Goal: Task Accomplishment & Management: Manage account settings

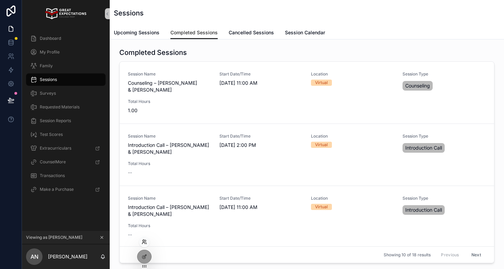
click at [145, 241] on icon at bounding box center [145, 241] width 1 height 2
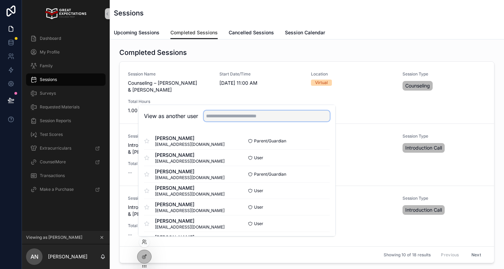
click at [241, 113] on input "text" at bounding box center [267, 115] width 126 height 11
type input "********"
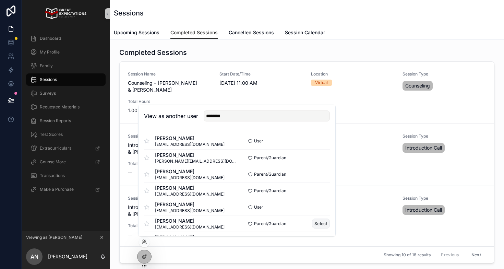
click at [319, 226] on button "Select" at bounding box center [321, 223] width 18 height 10
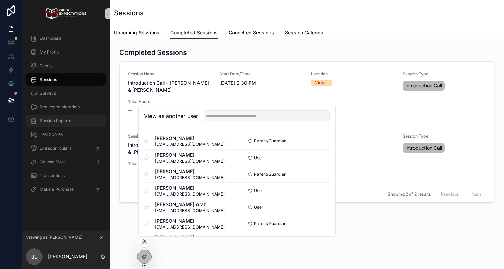
click at [57, 121] on span "Session Reports" at bounding box center [55, 120] width 31 height 5
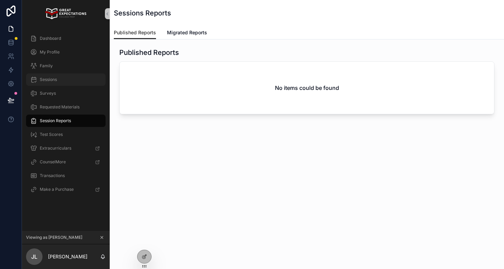
click at [66, 80] on div "Sessions" at bounding box center [65, 79] width 71 height 11
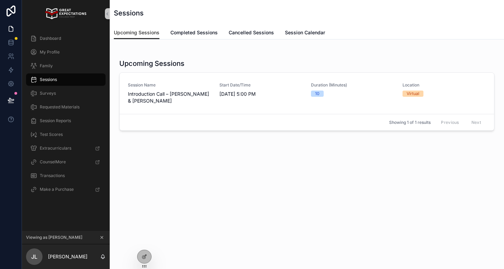
click at [101, 237] on icon "scrollable content" at bounding box center [101, 237] width 5 height 5
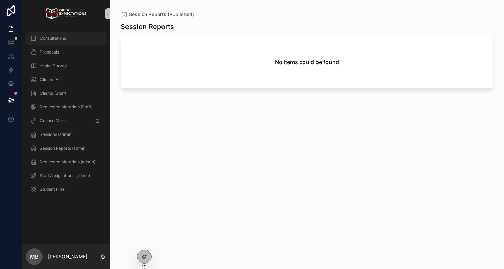
click at [66, 38] on div "Consultations" at bounding box center [65, 38] width 71 height 11
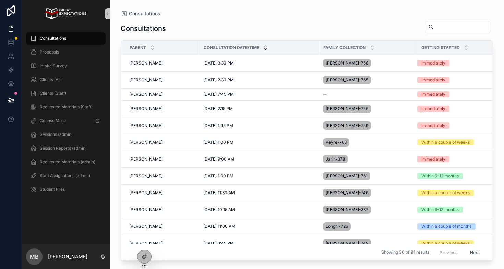
click at [196, 22] on div "Consultations" at bounding box center [307, 29] width 372 height 16
click at [144, 238] on div at bounding box center [144, 241] width 11 height 11
click at [145, 240] on icon at bounding box center [144, 241] width 5 height 5
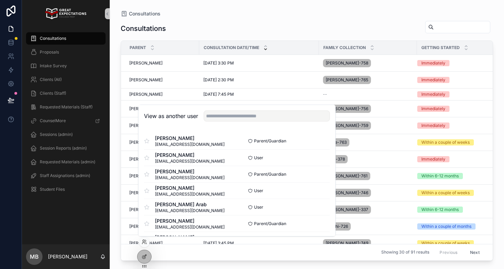
click at [215, 109] on div "View as another user" at bounding box center [236, 116] width 197 height 22
click at [209, 121] on div "View as another user" at bounding box center [236, 116] width 197 height 22
click at [209, 121] on input "text" at bounding box center [267, 115] width 126 height 11
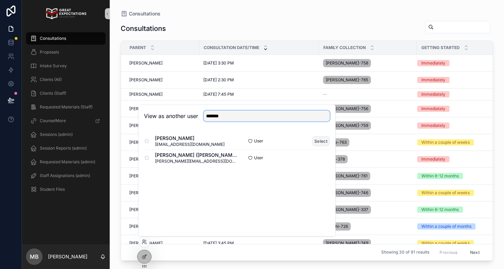
type input "*******"
click at [324, 141] on button "Select" at bounding box center [321, 141] width 18 height 10
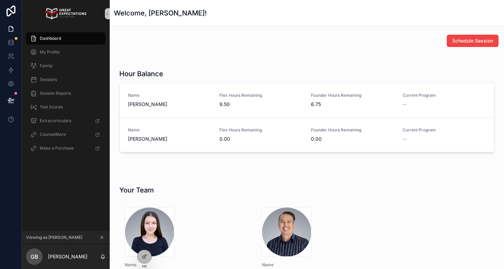
click at [101, 238] on icon "scrollable content" at bounding box center [101, 237] width 5 height 5
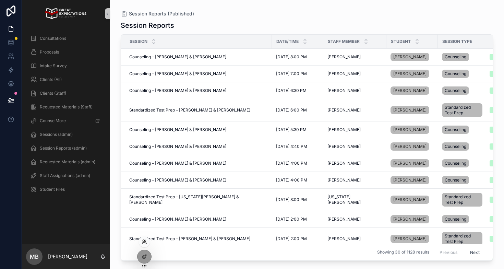
click at [146, 239] on icon at bounding box center [144, 241] width 5 height 5
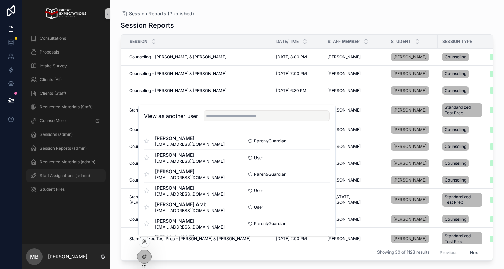
click at [58, 176] on span "Staff Assignations (admin)" at bounding box center [65, 175] width 50 height 5
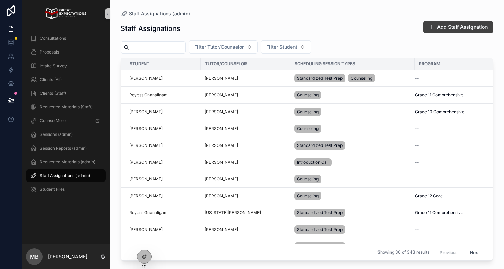
click at [447, 26] on button "Add Staff Assignation" at bounding box center [458, 27] width 70 height 12
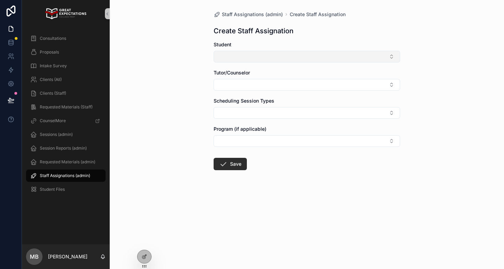
click at [240, 57] on button "Select Button" at bounding box center [307, 57] width 186 height 12
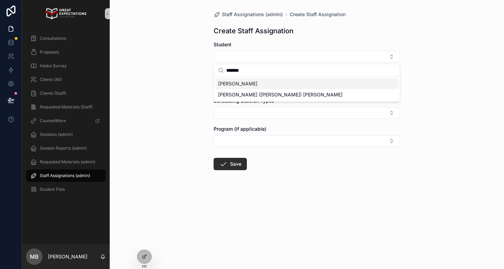
type input "*******"
click at [245, 84] on span "Griffin Brackey" at bounding box center [237, 83] width 39 height 7
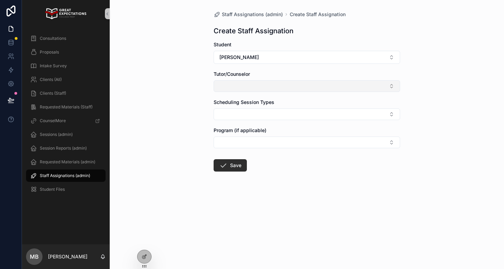
click at [239, 86] on button "Select Button" at bounding box center [307, 86] width 186 height 12
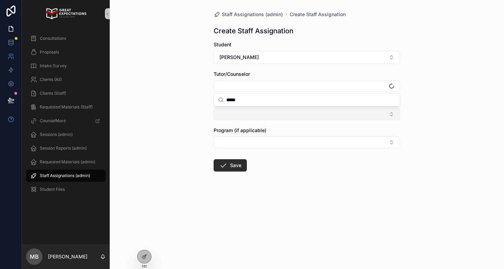
type input "*****"
click at [236, 111] on button "Select Button" at bounding box center [307, 114] width 186 height 12
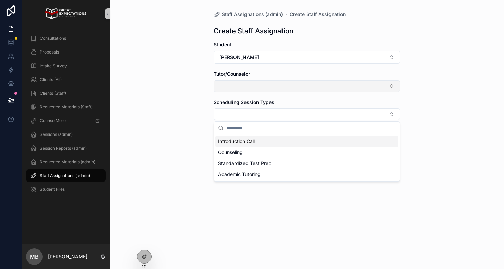
click at [238, 86] on button "Select Button" at bounding box center [307, 86] width 186 height 12
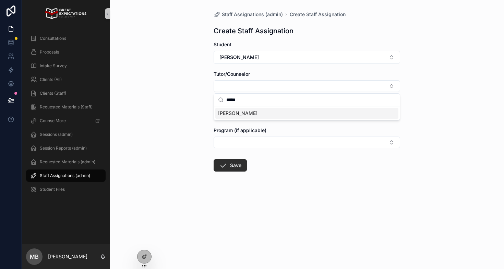
type input "*****"
click at [231, 114] on span "Katie Charles" at bounding box center [237, 113] width 39 height 7
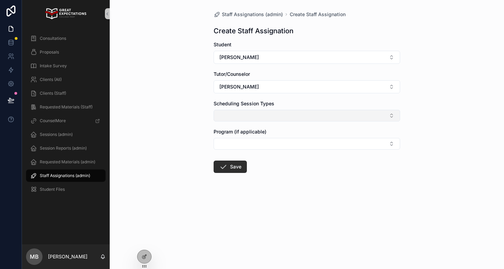
click at [242, 116] on button "Select Button" at bounding box center [307, 116] width 186 height 12
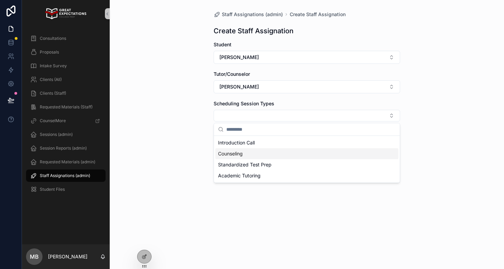
click at [228, 152] on span "Counseling" at bounding box center [230, 153] width 25 height 7
click at [177, 189] on div "Staff Assignations (admin) Create Staff Assignation Create Staff Assignation St…" at bounding box center [307, 134] width 394 height 269
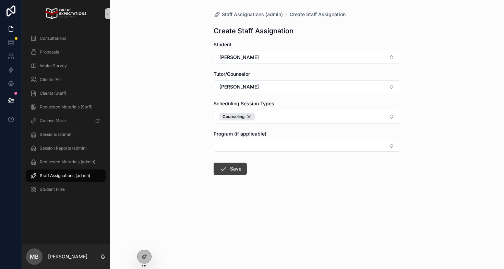
click at [225, 170] on icon "scrollable content" at bounding box center [223, 169] width 8 height 8
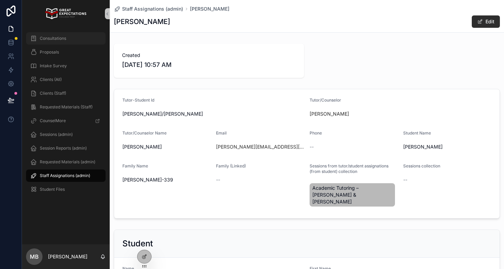
click at [62, 38] on span "Consultations" at bounding box center [53, 38] width 26 height 5
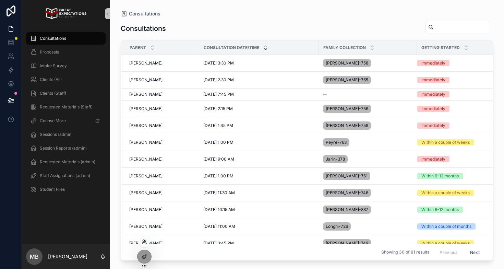
click at [143, 242] on icon at bounding box center [144, 241] width 5 height 5
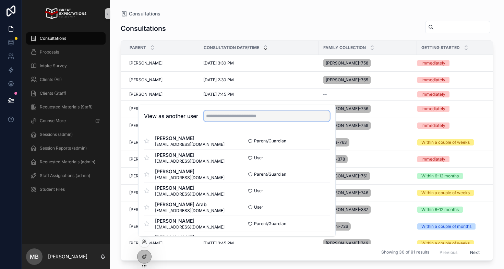
click at [239, 114] on input "text" at bounding box center [267, 115] width 126 height 11
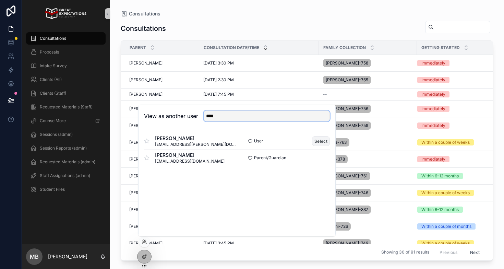
type input "****"
click at [319, 140] on button "Select" at bounding box center [321, 141] width 18 height 10
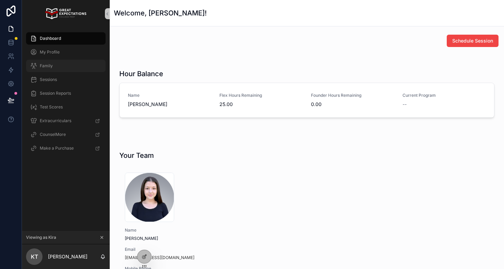
click at [64, 69] on div "Family" at bounding box center [65, 65] width 71 height 11
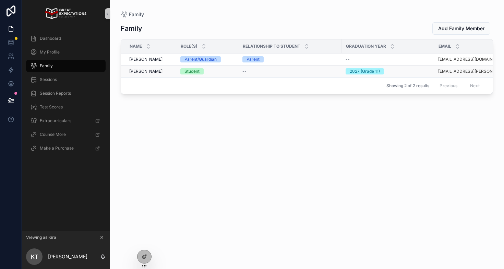
click at [136, 72] on span "Kira Testa" at bounding box center [145, 71] width 33 height 5
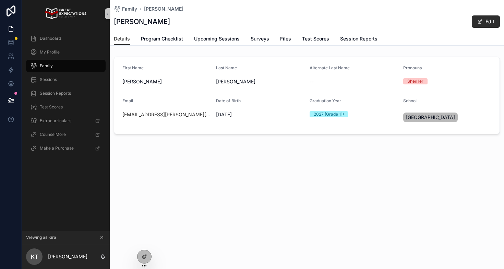
click at [61, 67] on div "Family" at bounding box center [65, 65] width 71 height 11
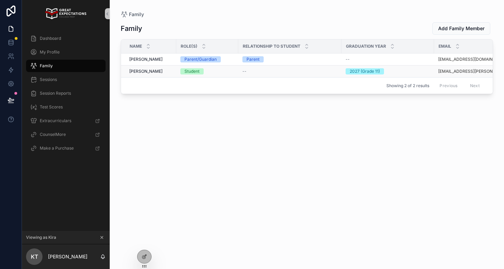
click at [142, 70] on span "Kira Testa" at bounding box center [145, 71] width 33 height 5
click at [138, 72] on span "Kira Testa" at bounding box center [145, 71] width 33 height 5
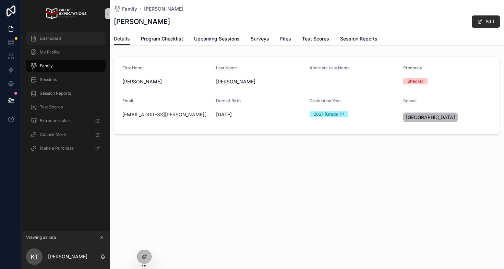
click at [89, 42] on div "Dashboard" at bounding box center [65, 38] width 71 height 11
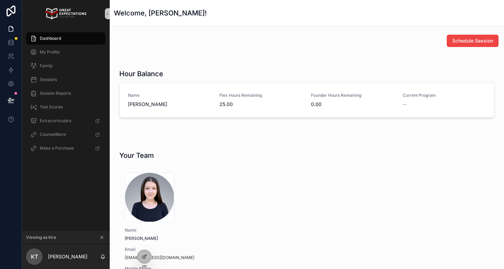
click at [100, 237] on icon "scrollable content" at bounding box center [101, 237] width 5 height 5
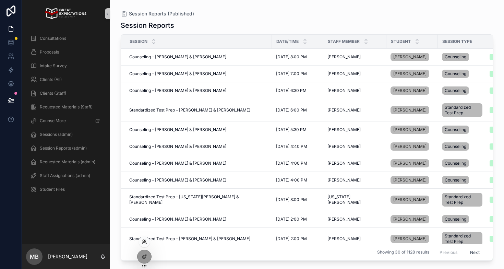
click at [143, 241] on icon at bounding box center [144, 241] width 5 height 5
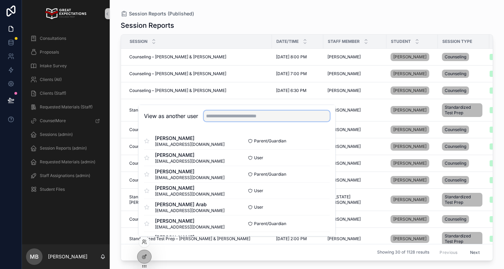
click at [225, 114] on input "text" at bounding box center [267, 115] width 126 height 11
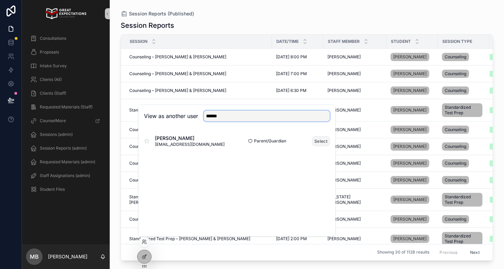
type input "******"
click at [325, 142] on button "Select" at bounding box center [321, 141] width 18 height 10
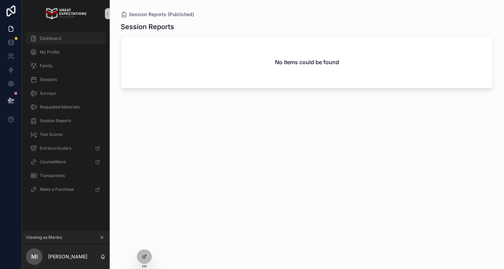
click at [61, 36] on span "Dashboard" at bounding box center [50, 38] width 21 height 5
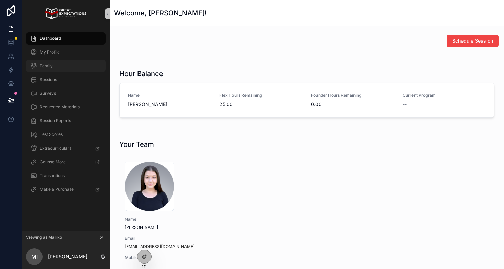
click at [60, 62] on div "Family" at bounding box center [65, 65] width 71 height 11
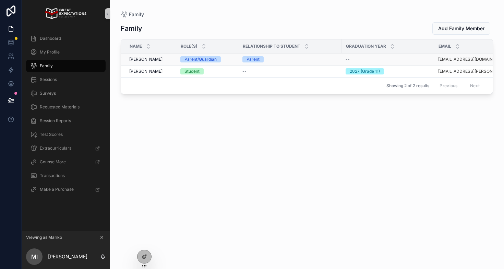
click at [138, 59] on span "[PERSON_NAME]" at bounding box center [145, 59] width 33 height 5
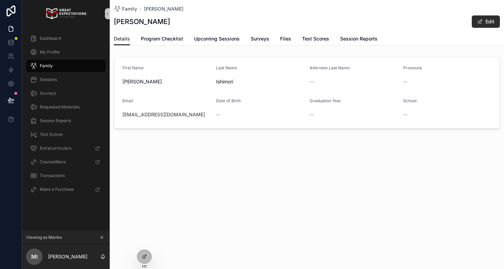
click at [182, 113] on div "ishimorim@gmail.com" at bounding box center [166, 114] width 88 height 7
copy link "ishimorim@gmail.com"
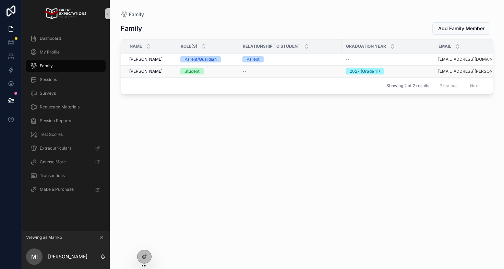
click at [138, 70] on span "Kira Testa" at bounding box center [145, 71] width 33 height 5
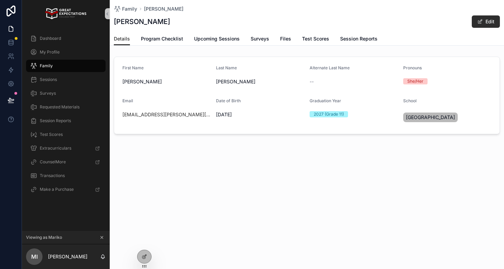
click at [178, 114] on div "[EMAIL_ADDRESS][PERSON_NAME][DOMAIN_NAME]" at bounding box center [166, 114] width 88 height 7
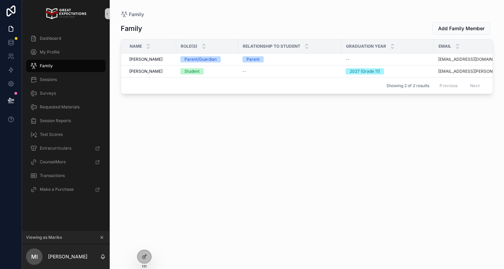
click at [102, 238] on icon "scrollable content" at bounding box center [101, 237] width 5 height 5
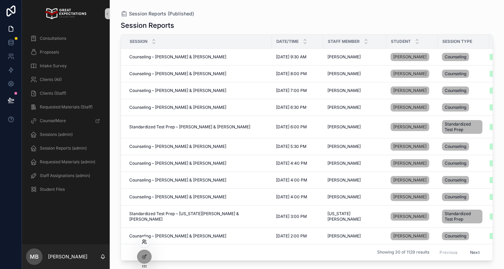
click at [144, 243] on icon at bounding box center [144, 241] width 5 height 5
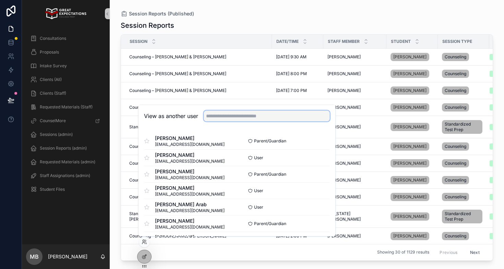
click at [230, 112] on input "text" at bounding box center [267, 115] width 126 height 11
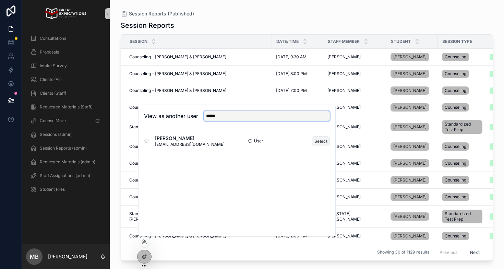
type input "*****"
click at [317, 142] on button "Select" at bounding box center [321, 141] width 18 height 10
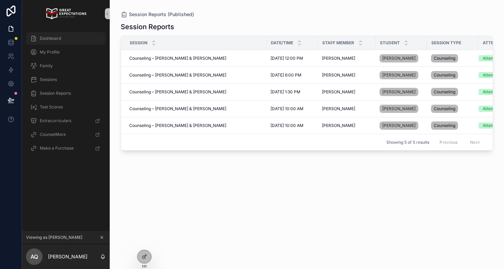
click at [77, 39] on div "Dashboard" at bounding box center [65, 38] width 71 height 11
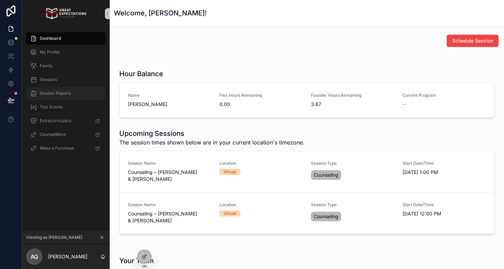
click at [52, 97] on div "Session Reports" at bounding box center [65, 93] width 71 height 11
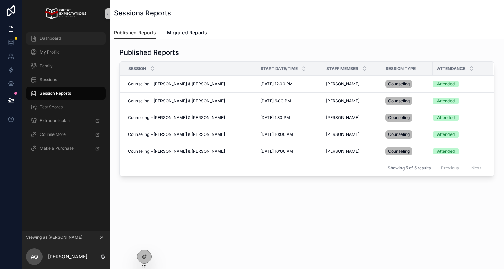
click at [56, 37] on span "Dashboard" at bounding box center [50, 38] width 21 height 5
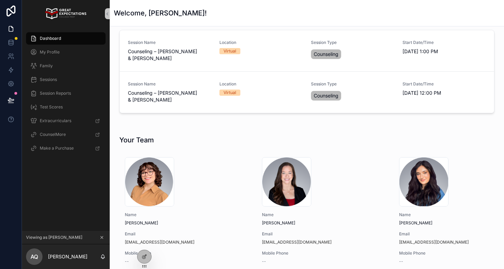
scroll to position [183, 0]
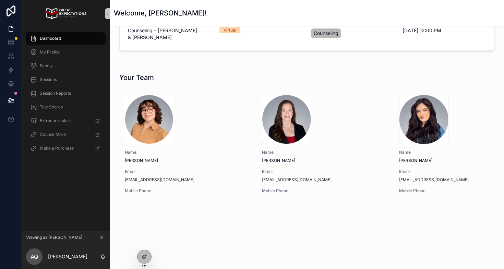
click at [100, 238] on icon "scrollable content" at bounding box center [101, 237] width 5 height 5
